Goal: Task Accomplishment & Management: Manage account settings

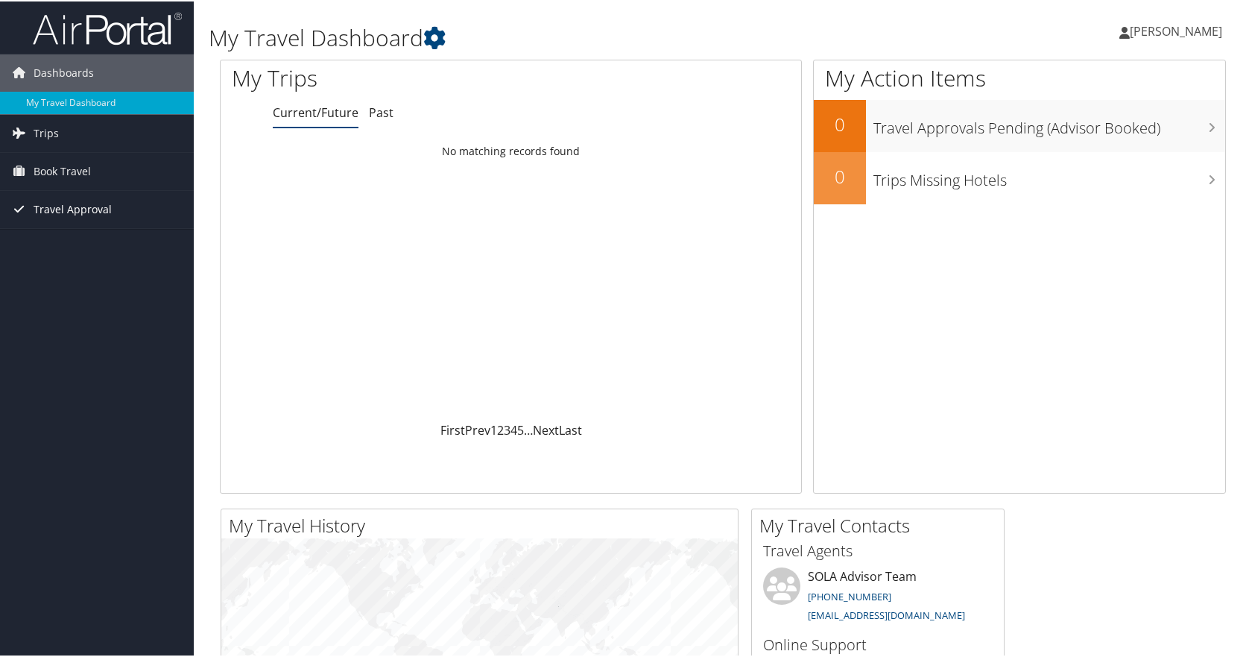
click at [62, 200] on span "Travel Approval" at bounding box center [73, 207] width 78 height 37
click at [70, 309] on link "Approvals (Beta)" at bounding box center [97, 305] width 194 height 22
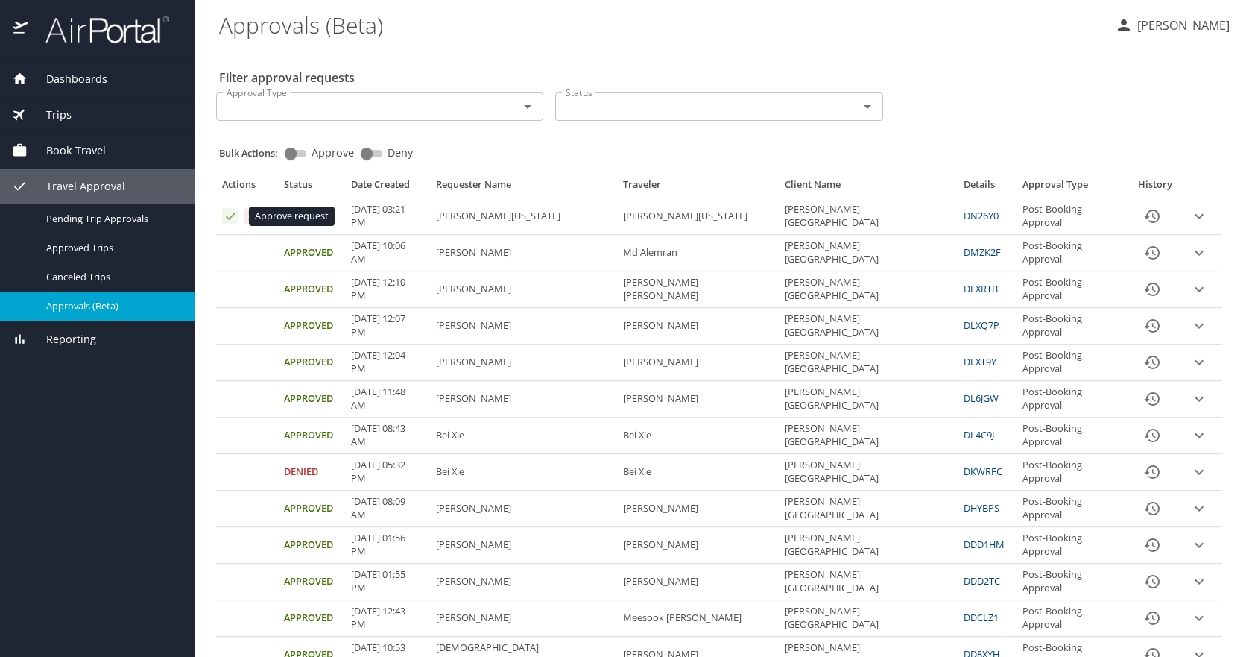
click at [231, 220] on icon "Approval table" at bounding box center [231, 216] width 14 height 14
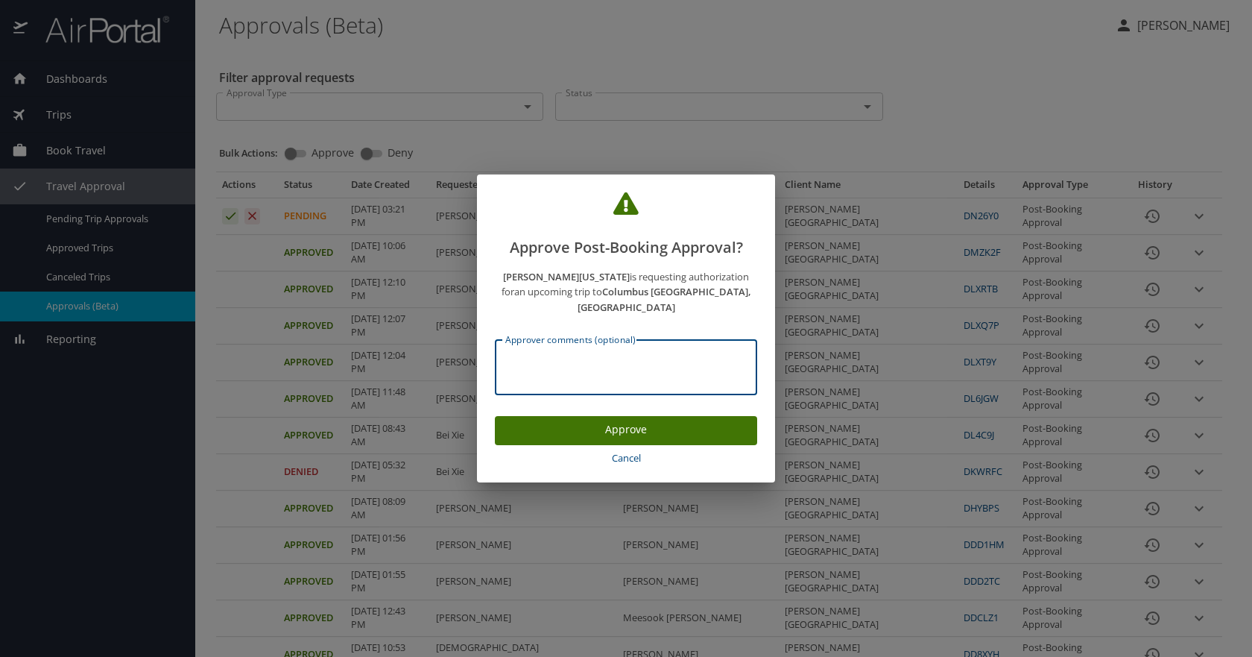
click at [564, 365] on textarea "Approver comments (optional)" at bounding box center [625, 367] width 241 height 28
click at [627, 449] on span "Cancel" at bounding box center [626, 457] width 250 height 17
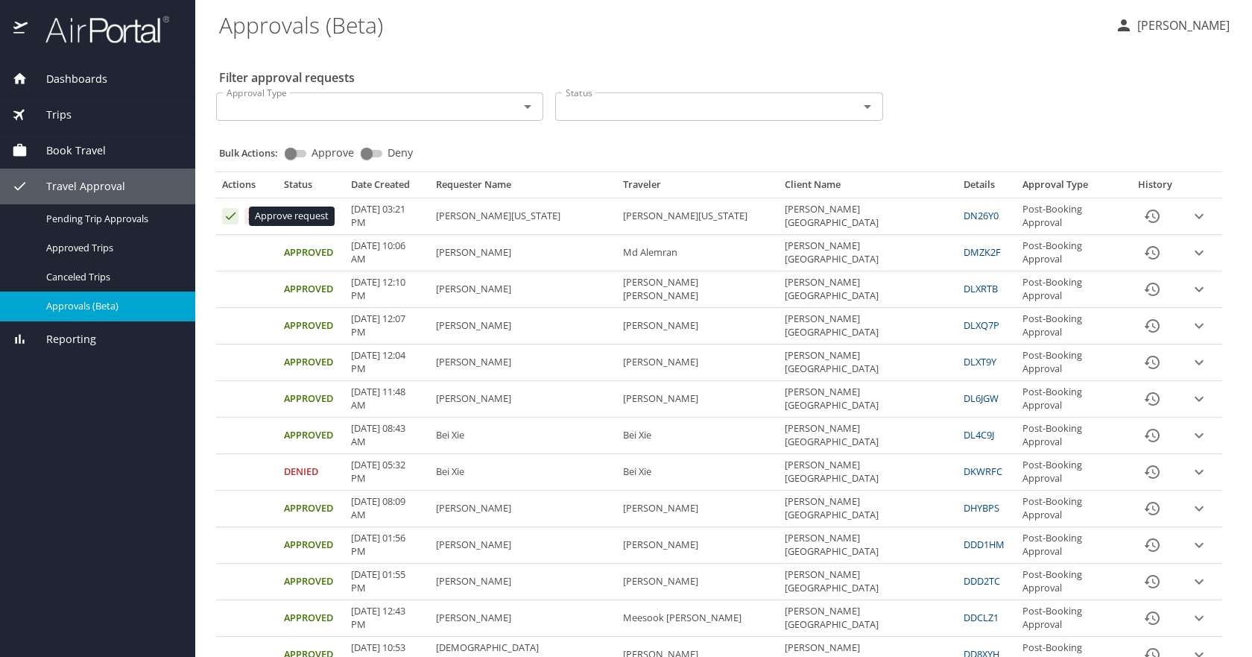
click at [228, 218] on icon "Approval table" at bounding box center [231, 216] width 14 height 14
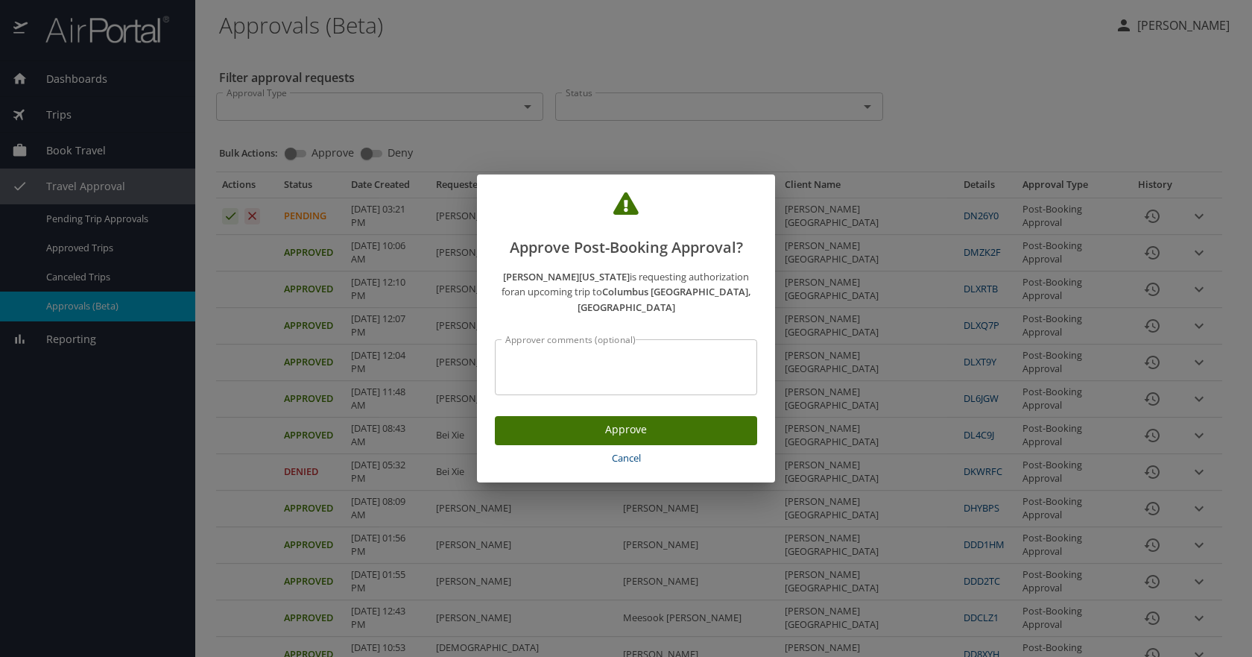
click at [723, 344] on div "Approver comments (optional)" at bounding box center [626, 367] width 262 height 56
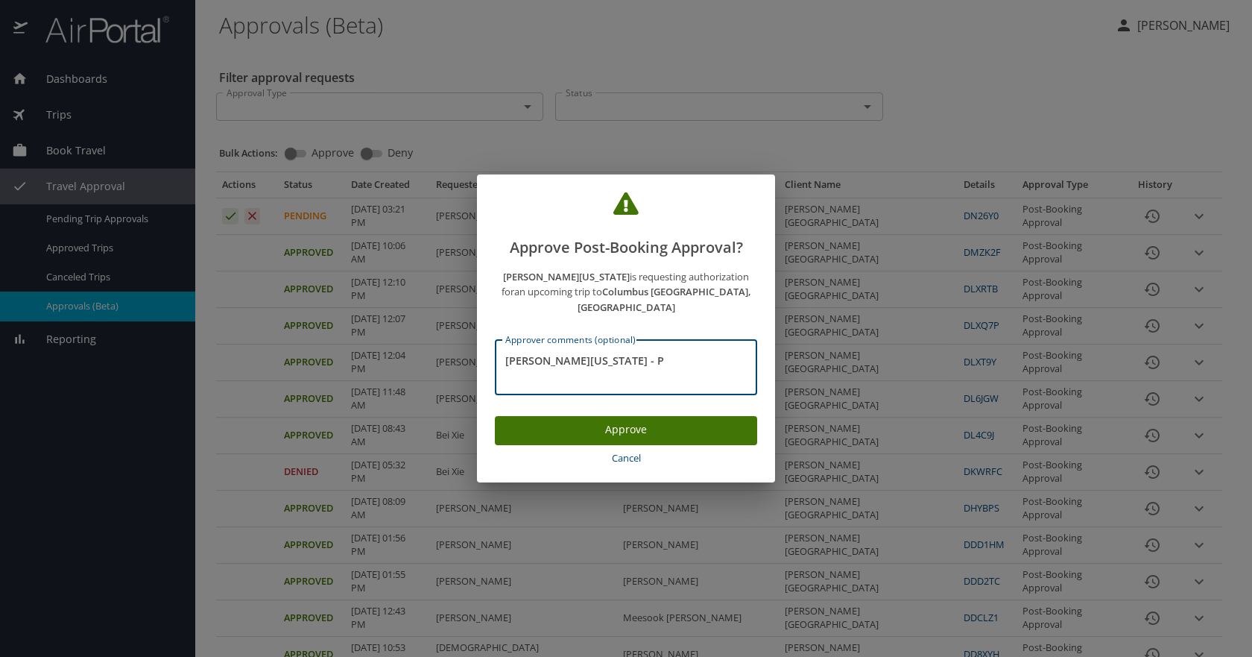
type textarea "Amelia Washington - P"
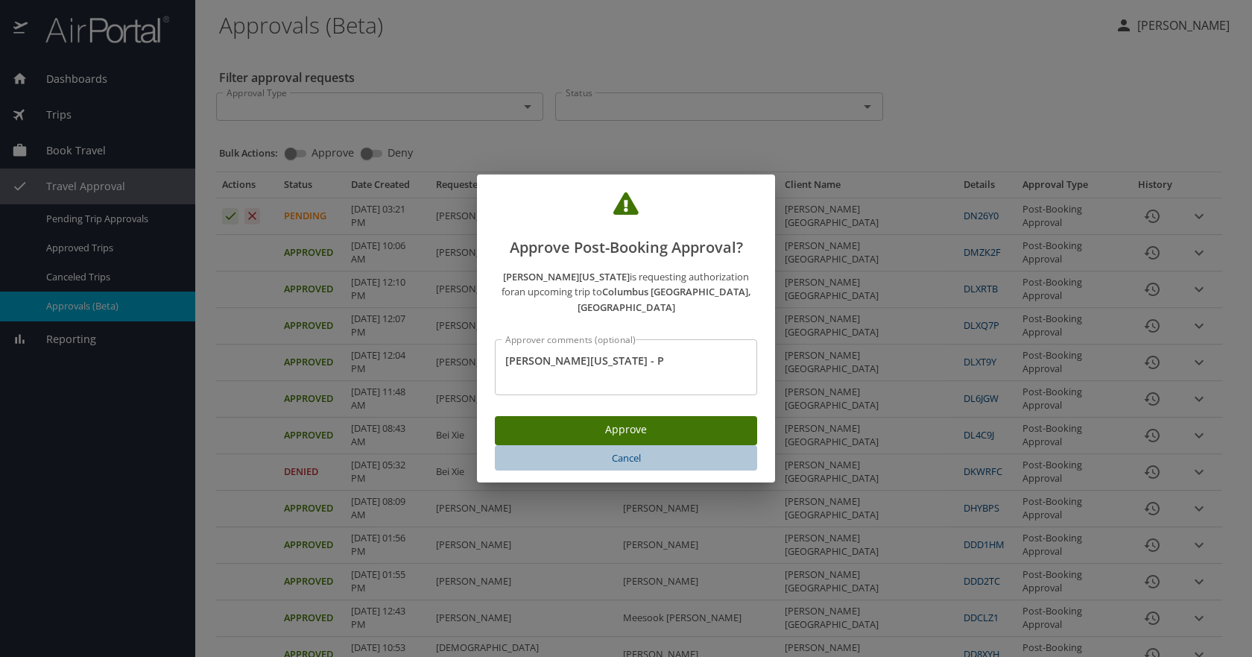
click at [634, 449] on span "Cancel" at bounding box center [626, 457] width 250 height 17
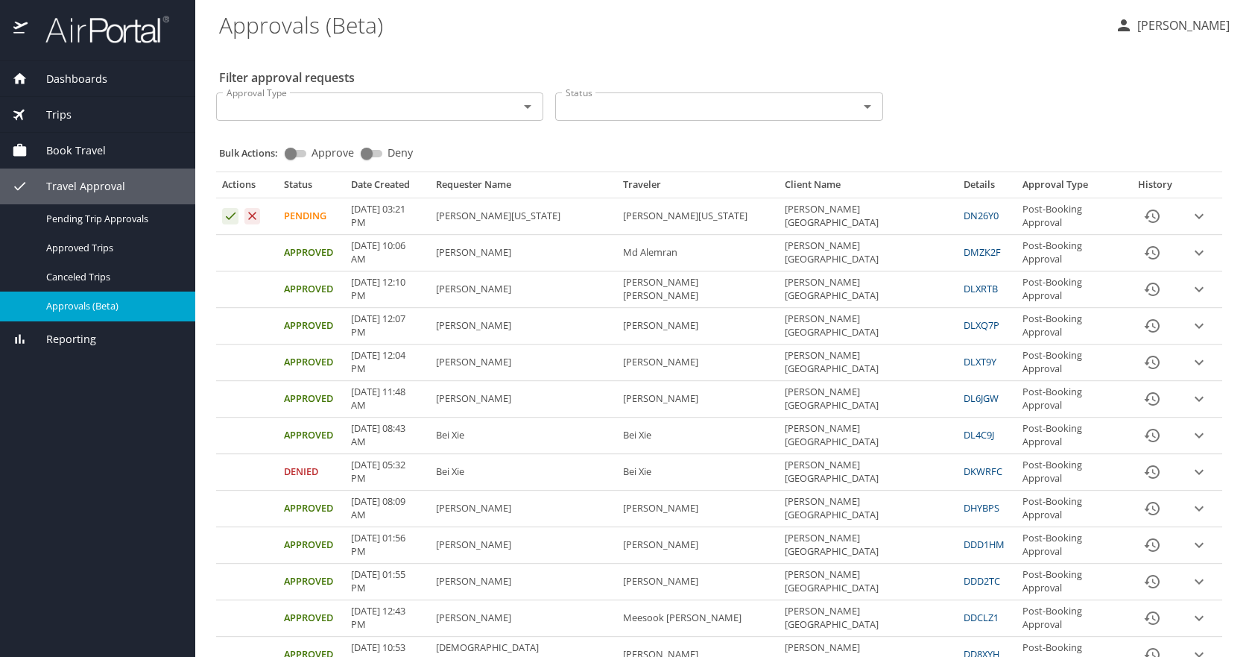
click at [1190, 215] on icon "expand row" at bounding box center [1199, 216] width 18 height 18
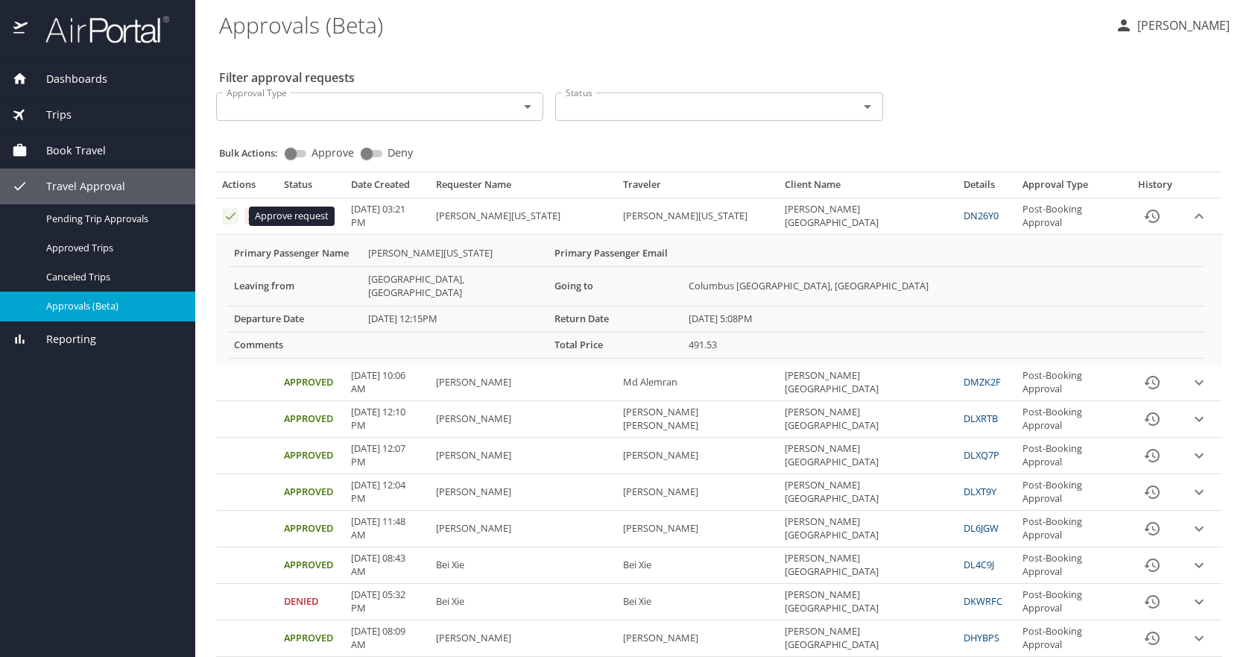
click at [231, 218] on icon "Approval table" at bounding box center [231, 215] width 10 height 7
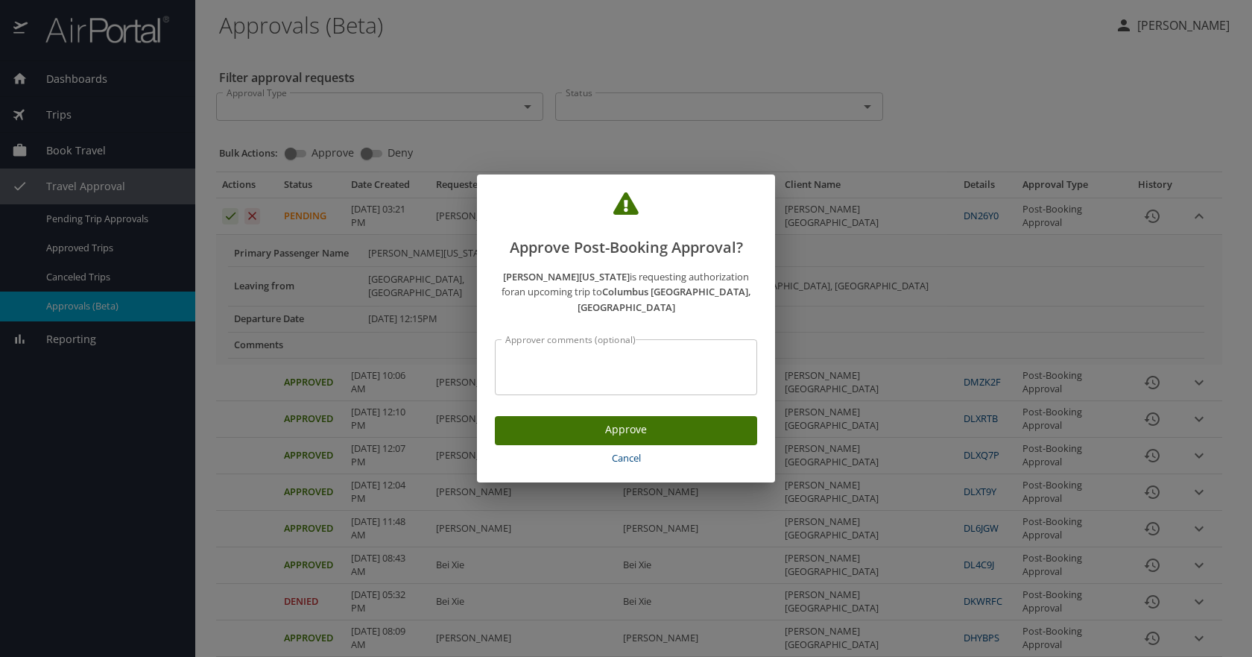
click at [659, 359] on textarea "Approver comments (optional)" at bounding box center [625, 367] width 241 height 28
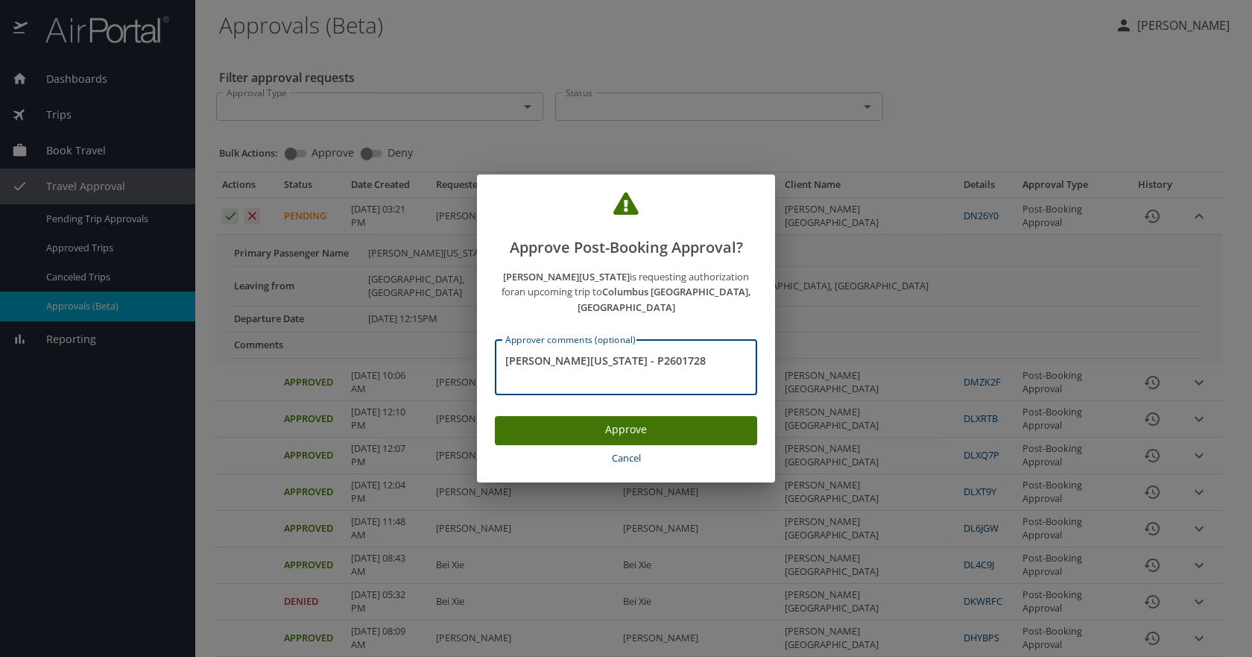
type textarea "Amelia Washington - P2601728"
click at [674, 426] on span "Approve" at bounding box center [626, 429] width 238 height 19
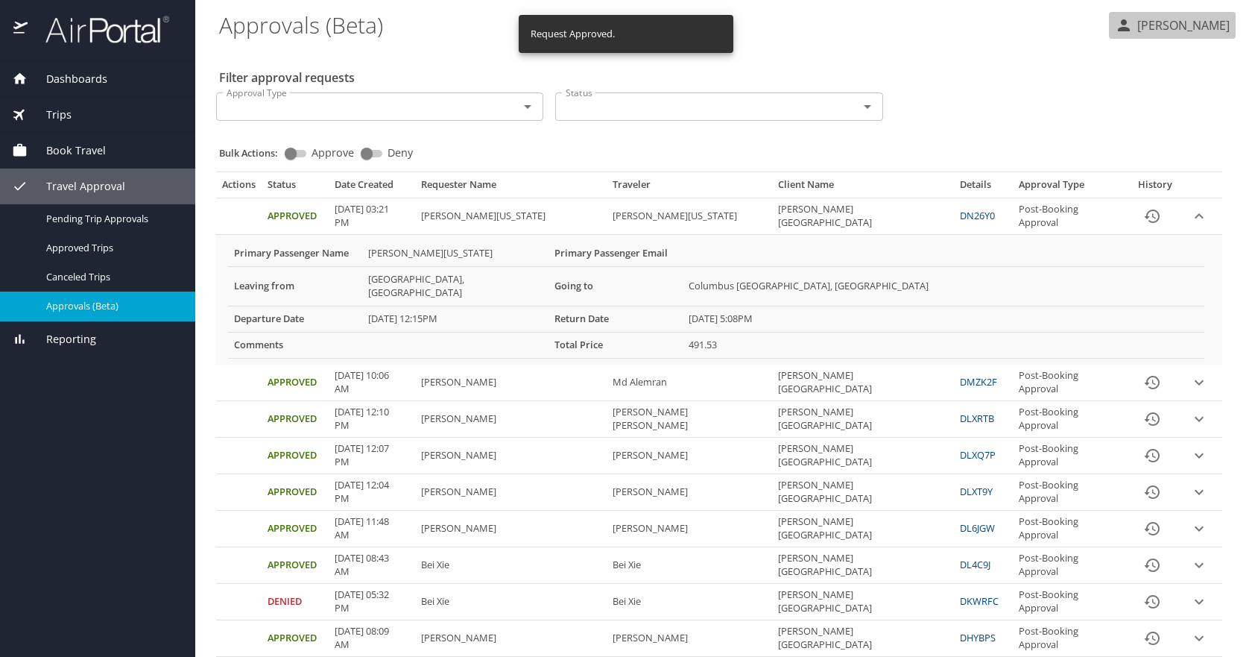
click at [1196, 31] on p "Charlcye Rankins" at bounding box center [1181, 25] width 97 height 18
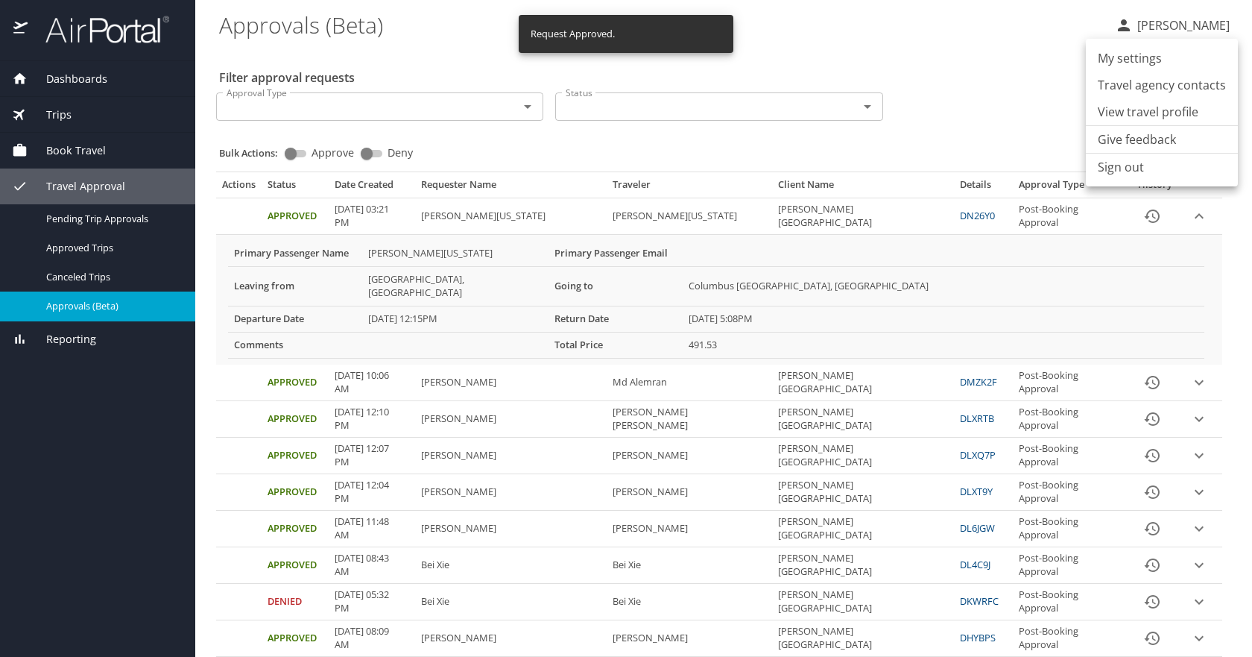
click at [1119, 168] on li "Sign out" at bounding box center [1162, 167] width 152 height 27
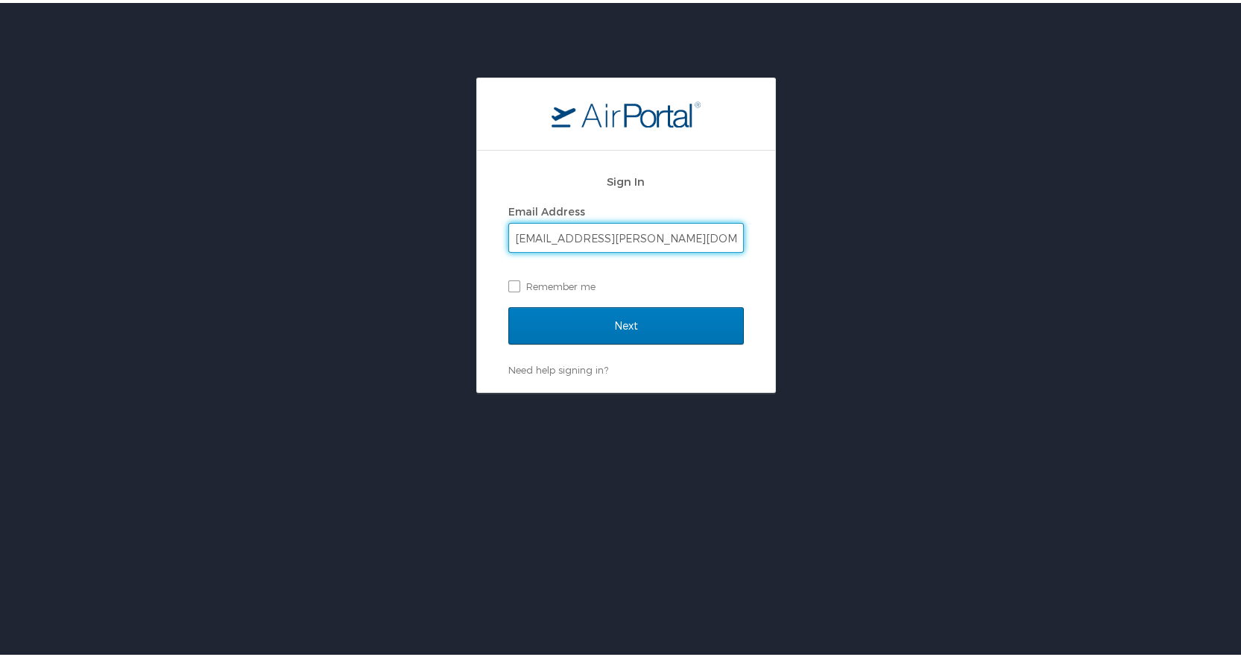
type input "[EMAIL_ADDRESS][PERSON_NAME][DOMAIN_NAME]"
click at [508, 304] on input "Next" at bounding box center [625, 322] width 235 height 37
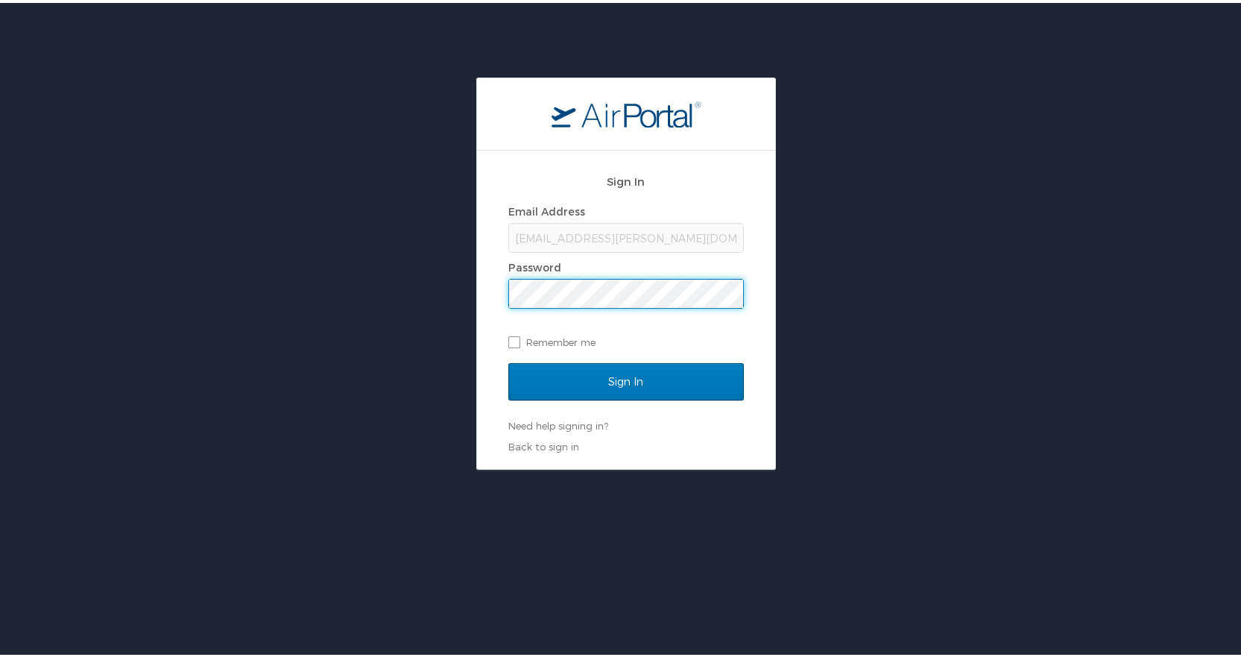
click at [508, 360] on input "Sign In" at bounding box center [625, 378] width 235 height 37
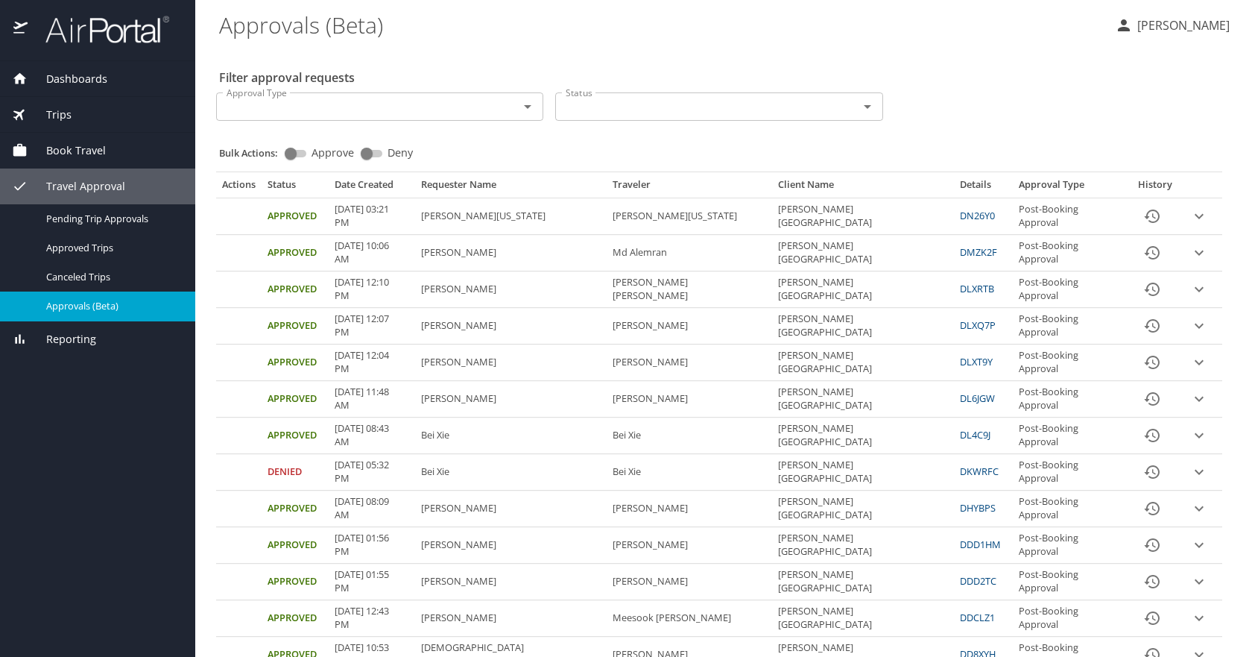
click at [1190, 218] on icon "expand row" at bounding box center [1199, 216] width 18 height 18
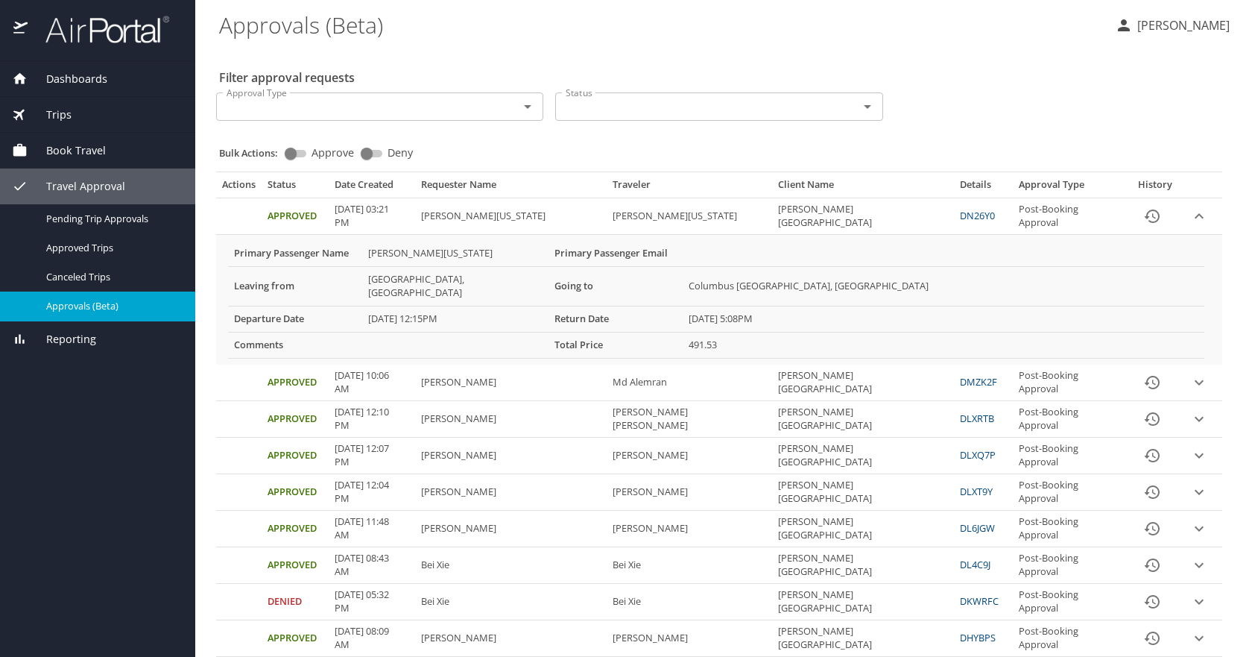
click at [84, 345] on span "Reporting" at bounding box center [62, 339] width 69 height 16
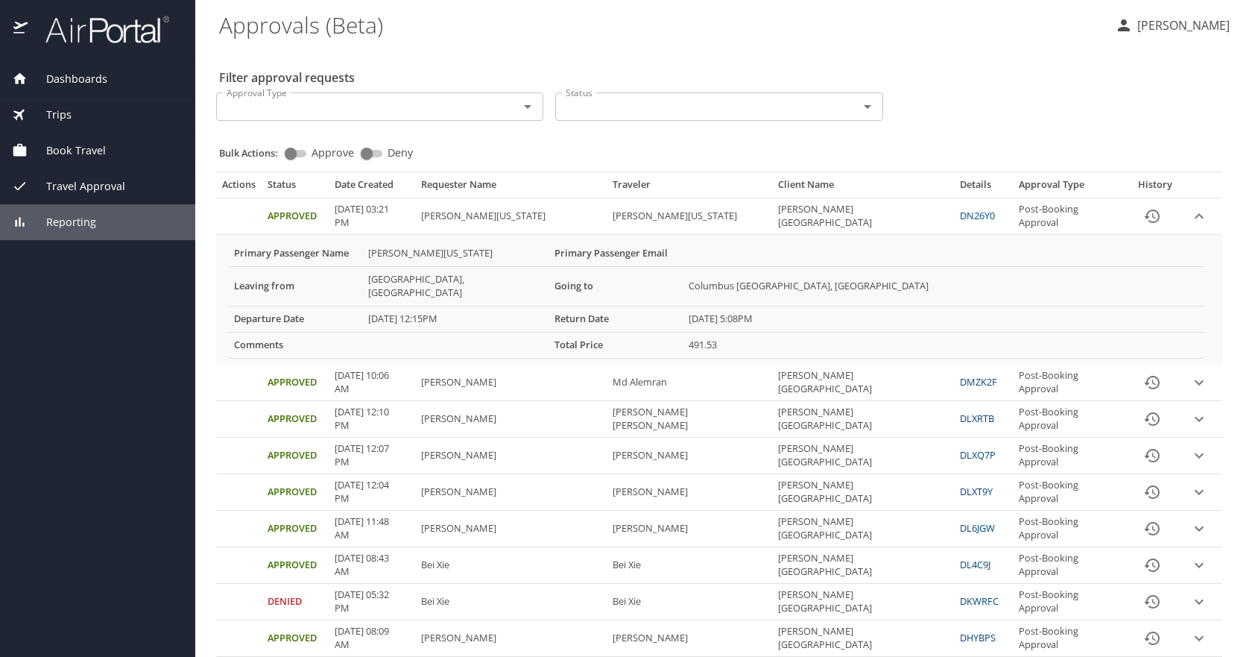
click at [80, 220] on span "Reporting" at bounding box center [62, 222] width 69 height 16
click at [18, 224] on icon at bounding box center [20, 222] width 16 height 16
click at [78, 191] on span "Travel Approval" at bounding box center [77, 186] width 98 height 16
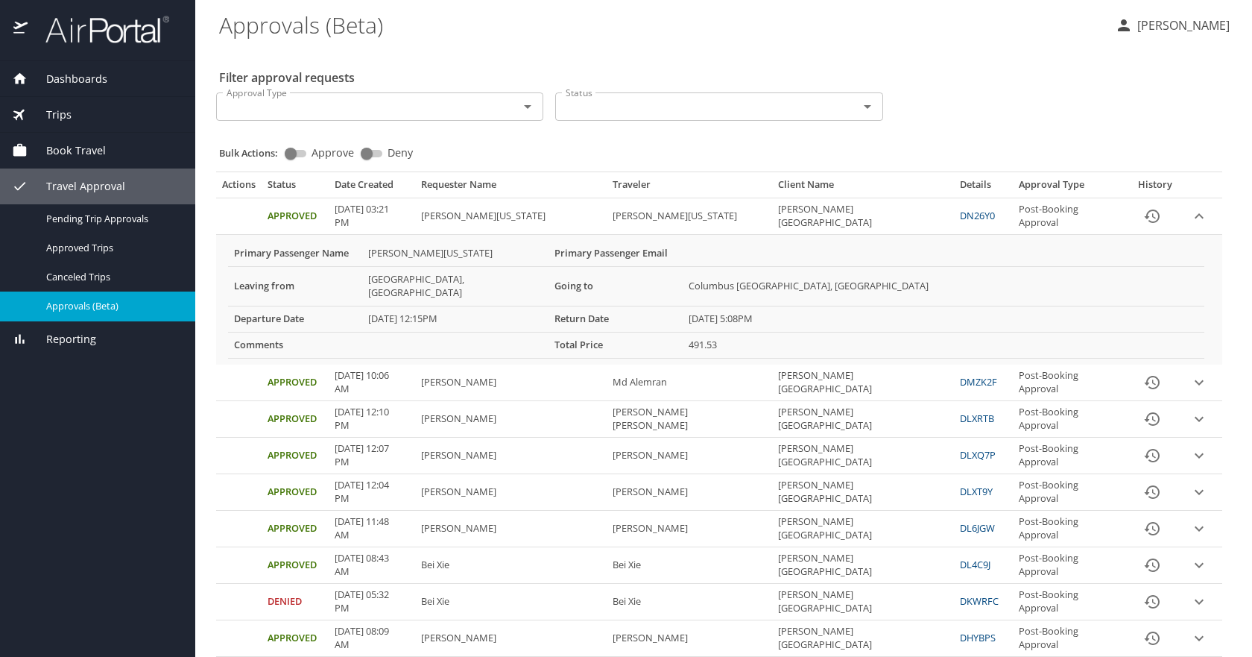
click at [1200, 30] on p "Charlcye Rankins" at bounding box center [1181, 25] width 97 height 18
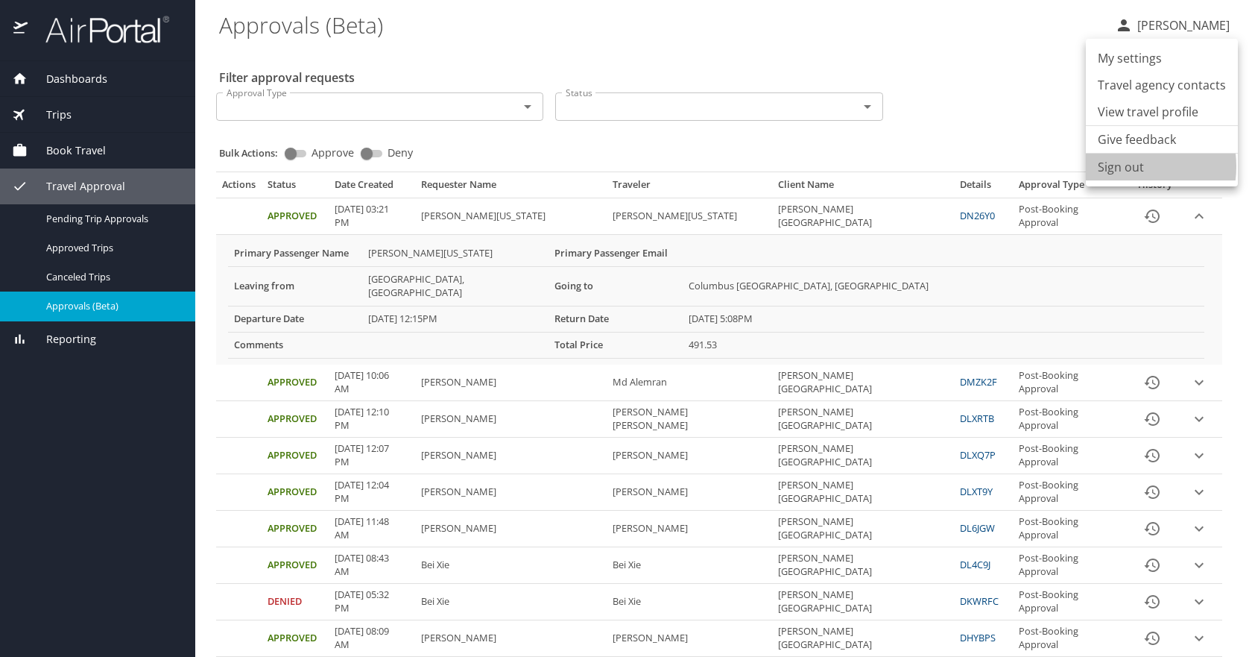
click at [1124, 166] on li "Sign out" at bounding box center [1162, 167] width 152 height 27
